Goal: Use online tool/utility: Utilize a website feature to perform a specific function

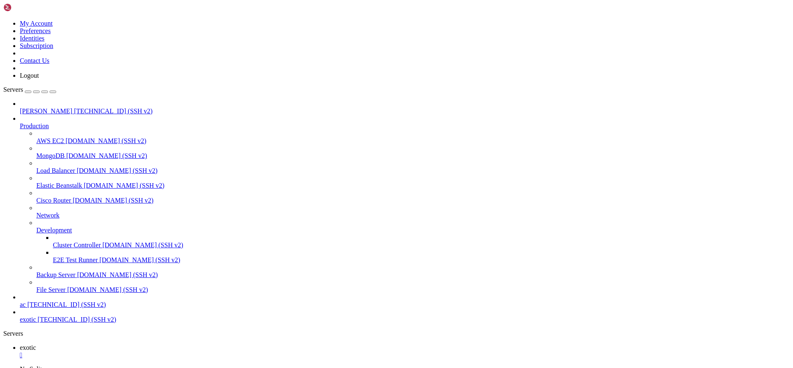
scroll to position [4, 1]
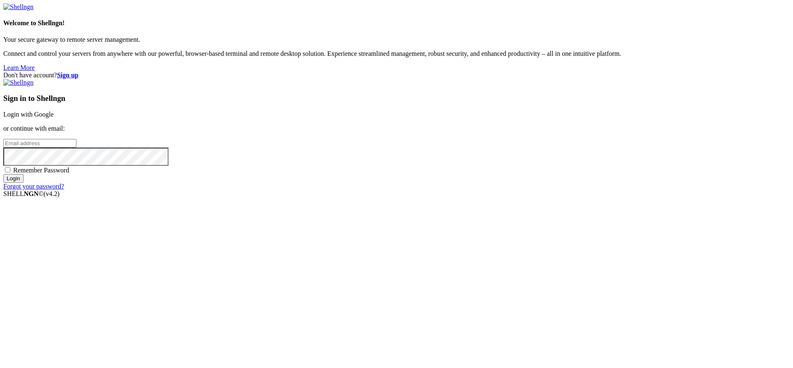
click at [54, 118] on link "Login with Google" at bounding box center [28, 114] width 50 height 7
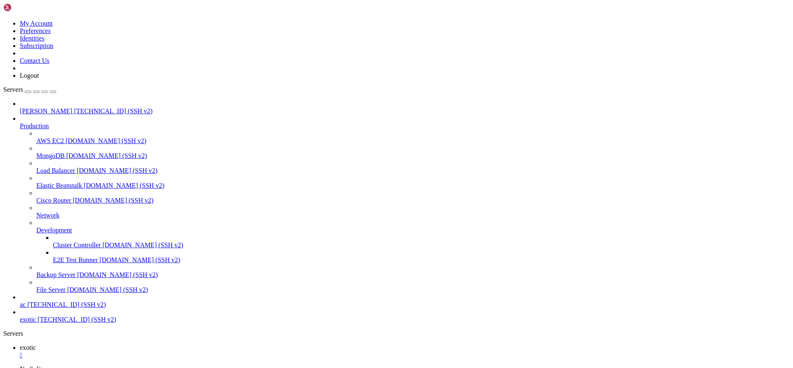
scroll to position [4, 1]
drag, startPoint x: 7, startPoint y: 722, endPoint x: 102, endPoint y: 800, distance: 123.3
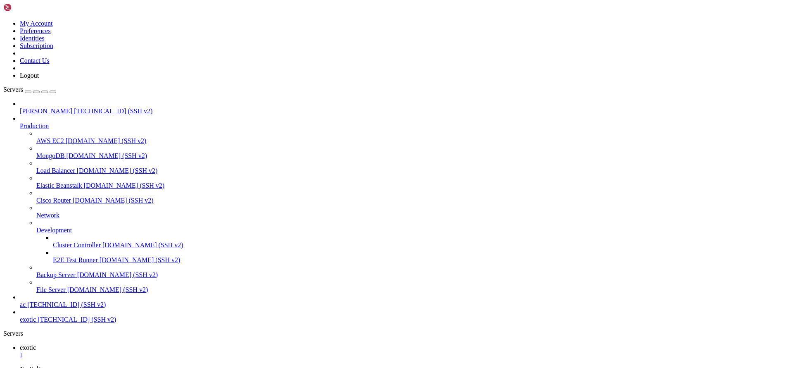
copy div "[exoterxi@server146 bin]$ [exoterxi@server146 bin]$ rpm2cpio wkhtmltox-0.12.6-1…"
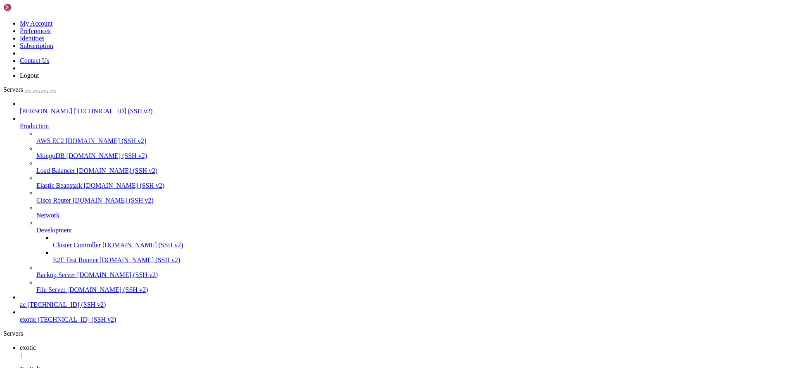
scroll to position [3519, 0]
drag, startPoint x: 7, startPoint y: 494, endPoint x: 106, endPoint y: 615, distance: 156.8
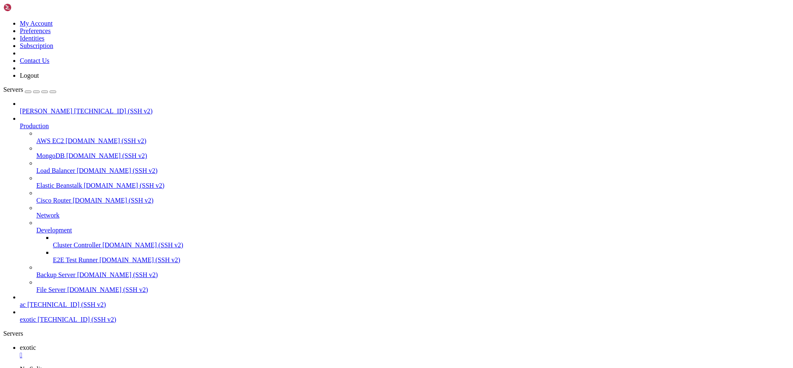
drag, startPoint x: 116, startPoint y: 637, endPoint x: 4, endPoint y: 499, distance: 177.7
copy div "[exoterxi@server146 ~]$ cd ~/bin [exoterxi@server146 bin]$ [exoterxi@server146 …"
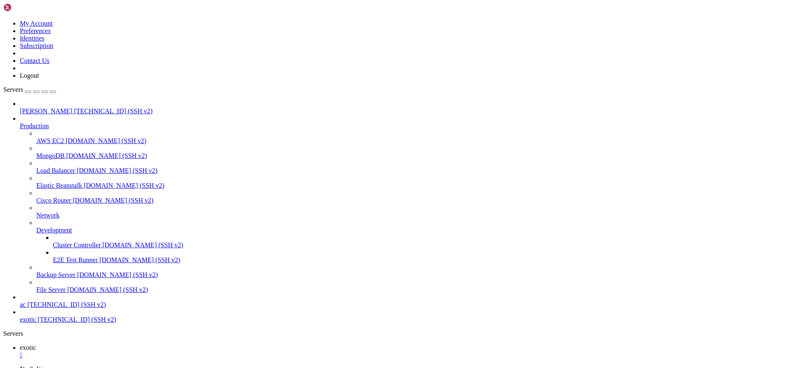
drag, startPoint x: 119, startPoint y: 633, endPoint x: 6, endPoint y: 498, distance: 176.0
copy div "[exoterxi@server146 ~]$ cd ~/bin [exoterxi@server146 bin]$ [exoterxi@server146 …"
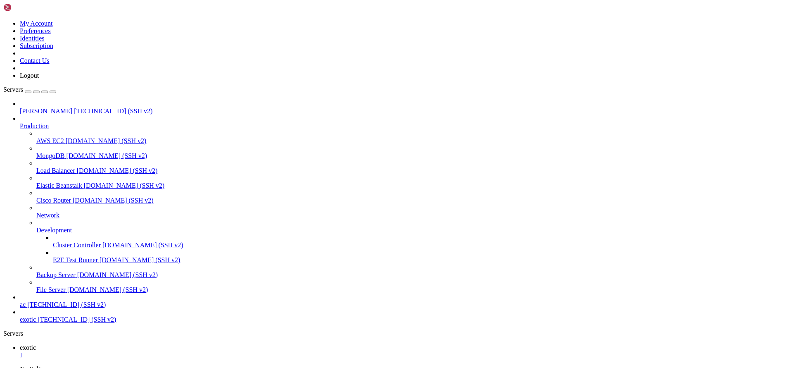
drag, startPoint x: 107, startPoint y: 607, endPoint x: 6, endPoint y: 499, distance: 147.9
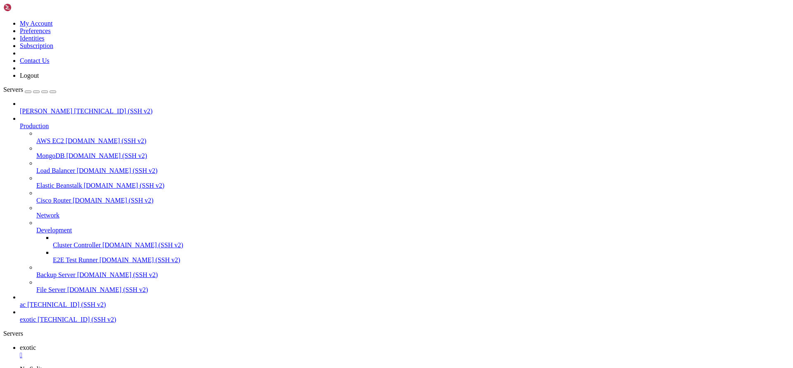
copy div "[exoterxi@server146 ~]$ cd ~/bin [exoterxi@server146 bin]$ [exoterxi@server146 …"
drag, startPoint x: 127, startPoint y: 611, endPoint x: 5, endPoint y: 498, distance: 165.8
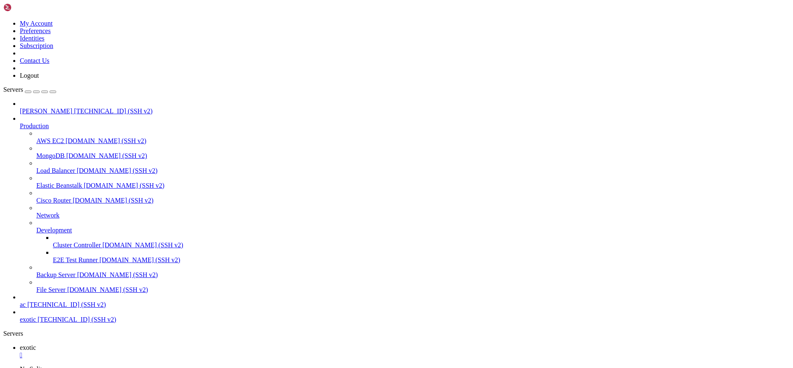
drag, startPoint x: 117, startPoint y: 684, endPoint x: 3, endPoint y: 502, distance: 214.3
copy div "[exoterxi@server146 ~]$ cd ~/bin [exoterxi@server146 bin]$ [exoterxi@server146 …"
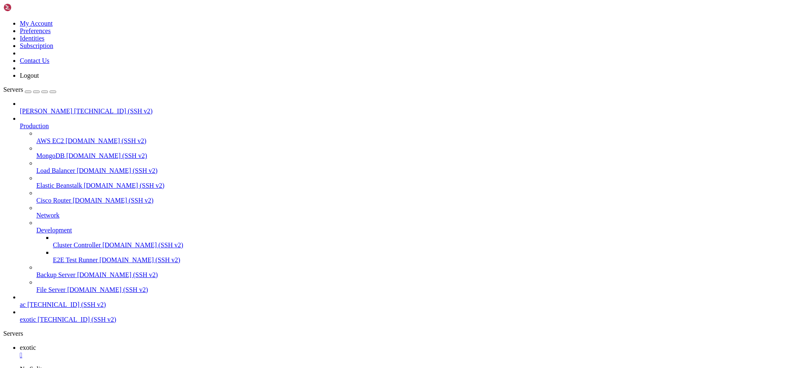
drag, startPoint x: 100, startPoint y: 635, endPoint x: 29, endPoint y: 514, distance: 140.6
drag, startPoint x: 6, startPoint y: 498, endPoint x: 106, endPoint y: 638, distance: 172.0
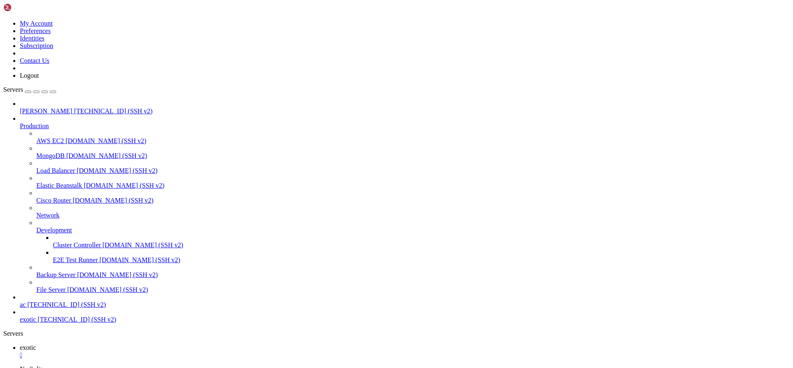
copy div "[exoterxi@server146 ~]$ cd ~/bin [exoterxi@server146 bin]$ [exoterxi@server146 …"
drag, startPoint x: 100, startPoint y: 780, endPoint x: 73, endPoint y: 544, distance: 237.9
drag, startPoint x: 101, startPoint y: 777, endPoint x: 104, endPoint y: 529, distance: 247.9
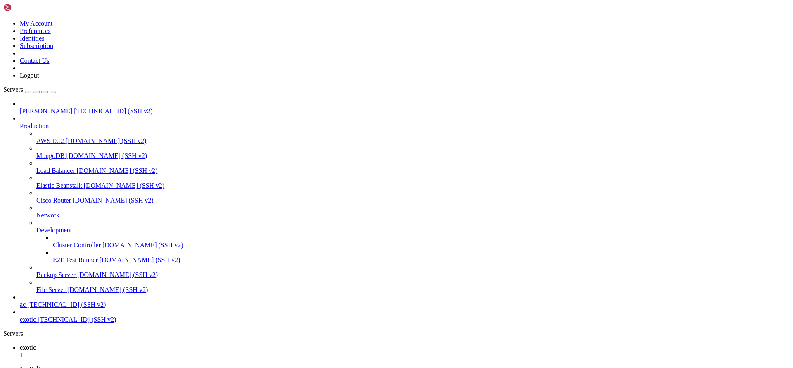
copy div "HTTP request sent, awaiting response... 404 Not Found [exoterxi@server146 ~]$ c…"
drag, startPoint x: 206, startPoint y: 838, endPoint x: 50, endPoint y: 646, distance: 247.0
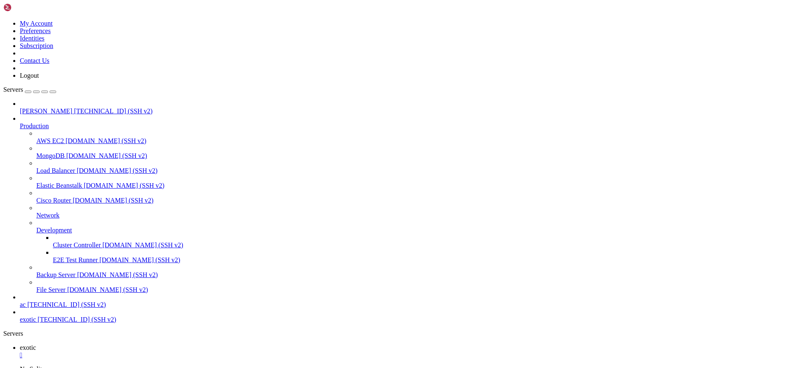
drag, startPoint x: 198, startPoint y: 757, endPoint x: 43, endPoint y: 562, distance: 249.7
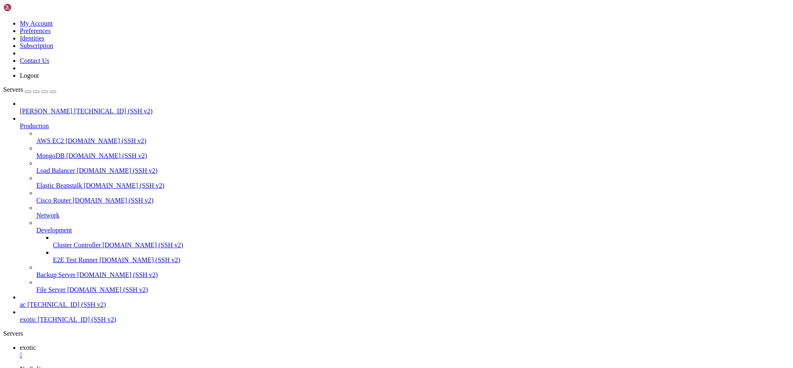
scroll to position [3913, 0]
drag, startPoint x: 88, startPoint y: 716, endPoint x: 7, endPoint y: 607, distance: 135.7
copy div "ownload/0.12.6-1/wkhtmltox-0.12.6-1.centos8.x86_64.rpmtopdf/packaging/releases/…"
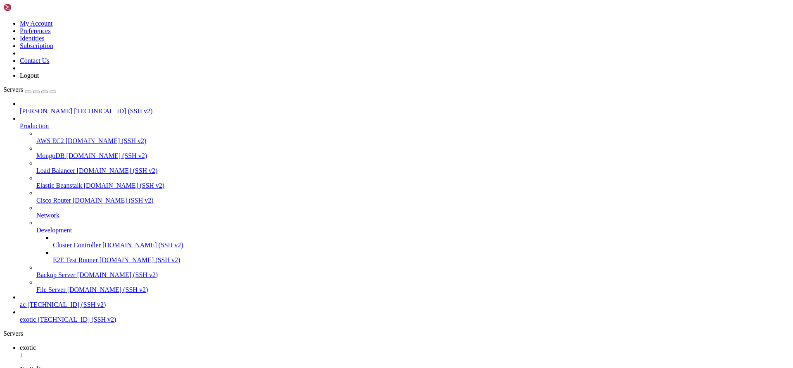
scroll to position [4229, 0]
